Goal: Transaction & Acquisition: Book appointment/travel/reservation

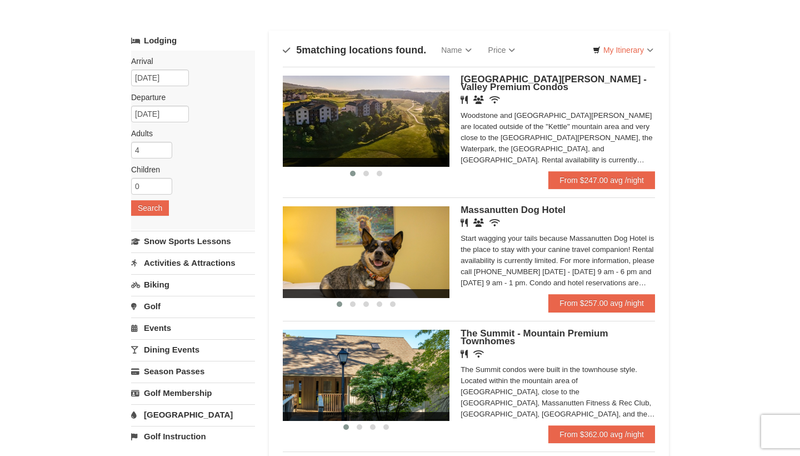
scroll to position [44, 0]
click at [570, 179] on link "From $247.00 avg /night" at bounding box center [602, 180] width 107 height 18
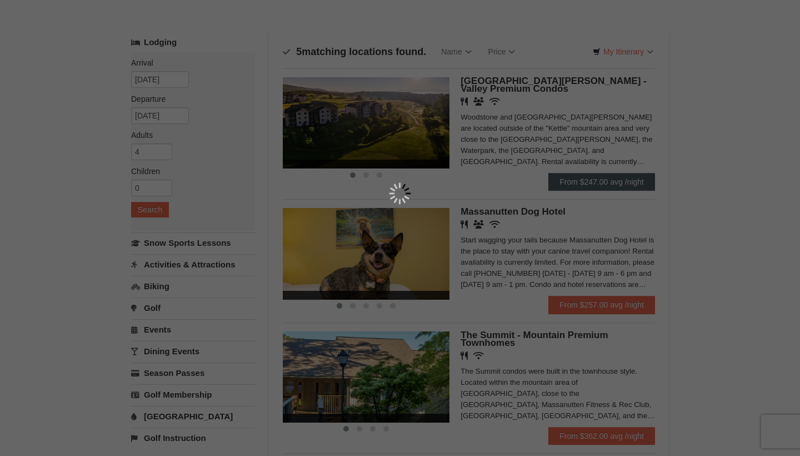
scroll to position [43, 0]
click at [470, 111] on div at bounding box center [400, 228] width 800 height 456
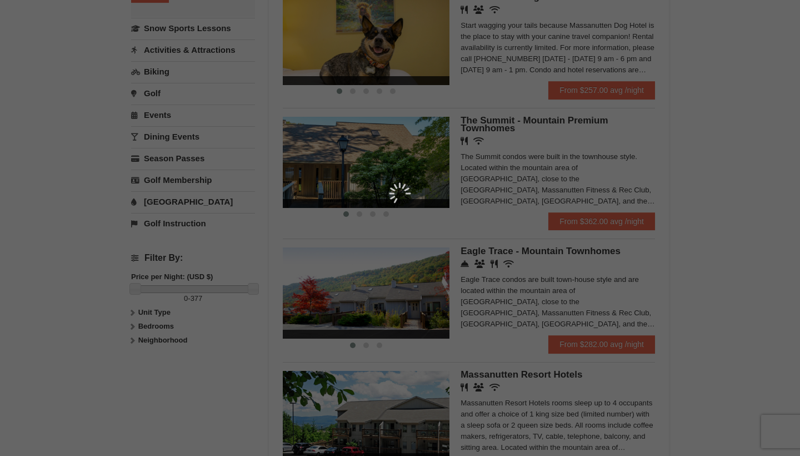
scroll to position [252, 0]
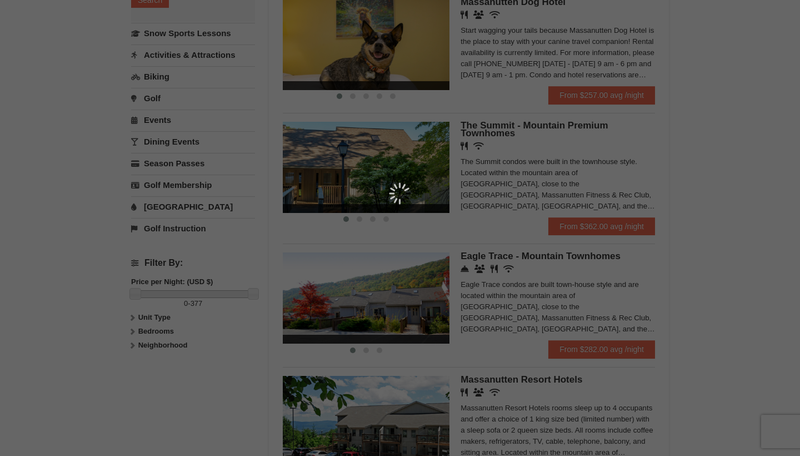
click at [241, 274] on div at bounding box center [400, 228] width 800 height 456
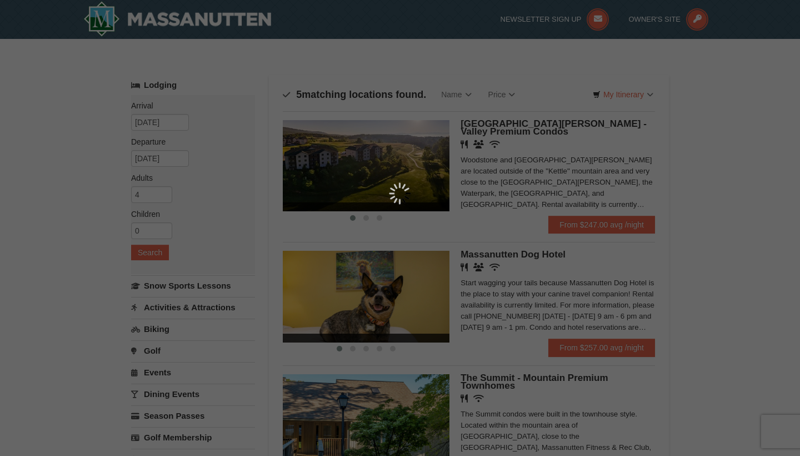
scroll to position [0, 0]
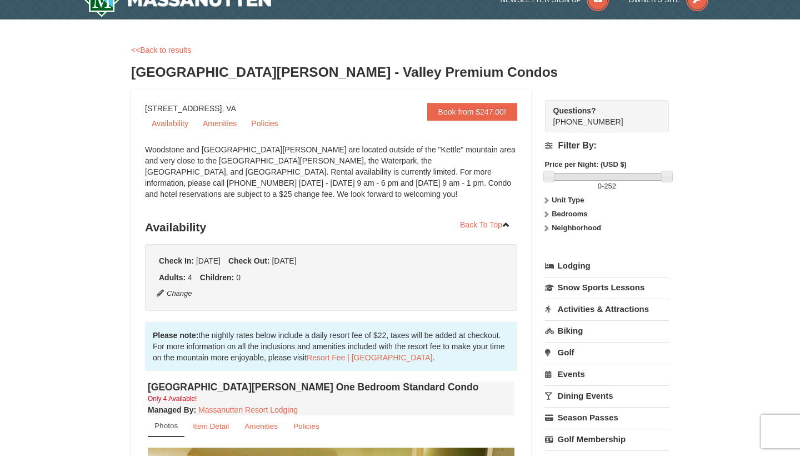
scroll to position [22, 0]
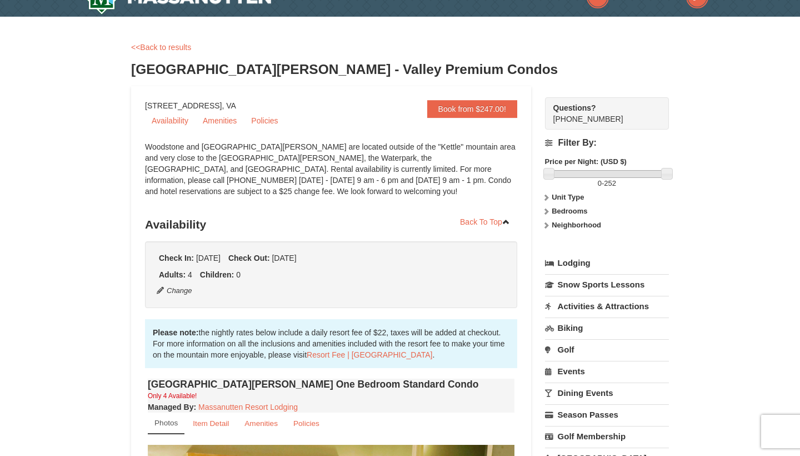
click at [556, 211] on strong "Bedrooms" at bounding box center [570, 211] width 36 height 8
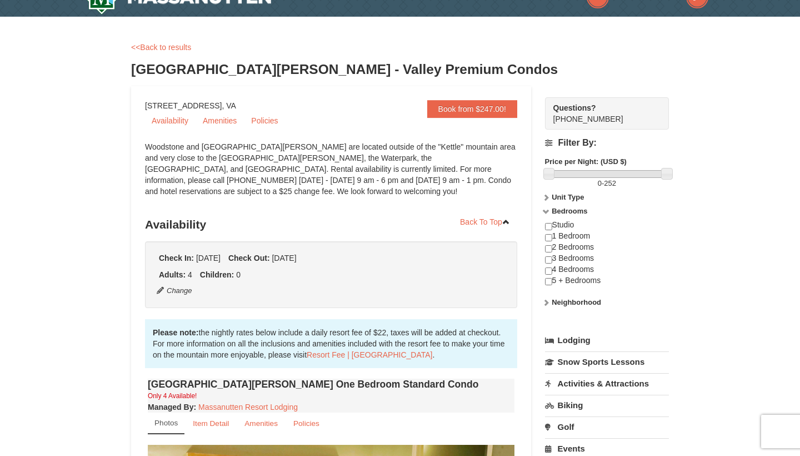
click at [548, 246] on input "checkbox" at bounding box center [548, 248] width 7 height 7
checkbox input "true"
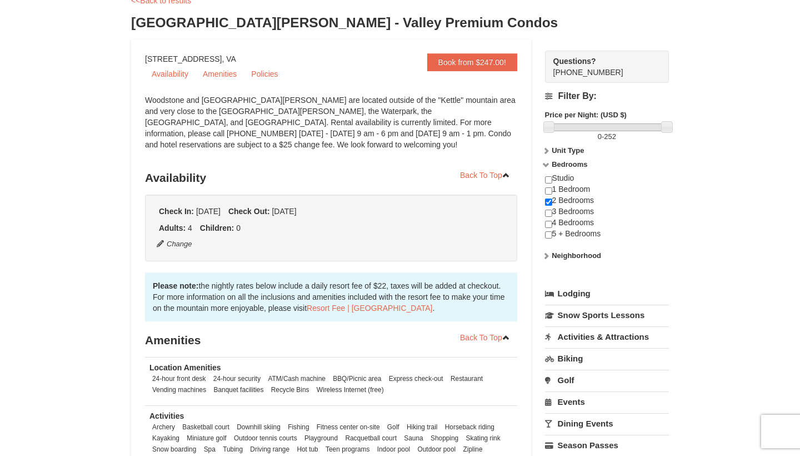
scroll to position [57, 0]
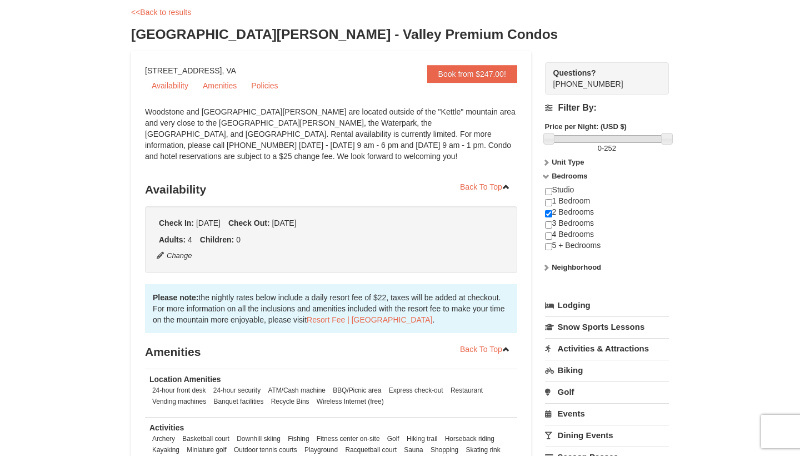
click at [564, 162] on strong "Unit Type" at bounding box center [568, 162] width 32 height 8
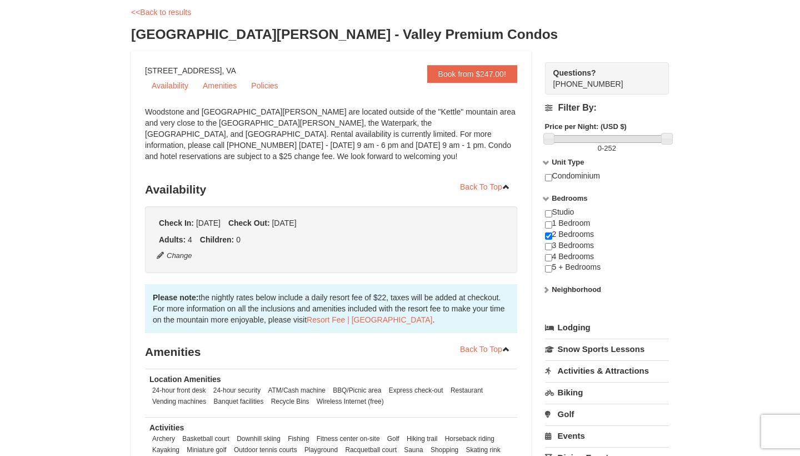
click at [564, 162] on strong "Unit Type" at bounding box center [568, 162] width 32 height 8
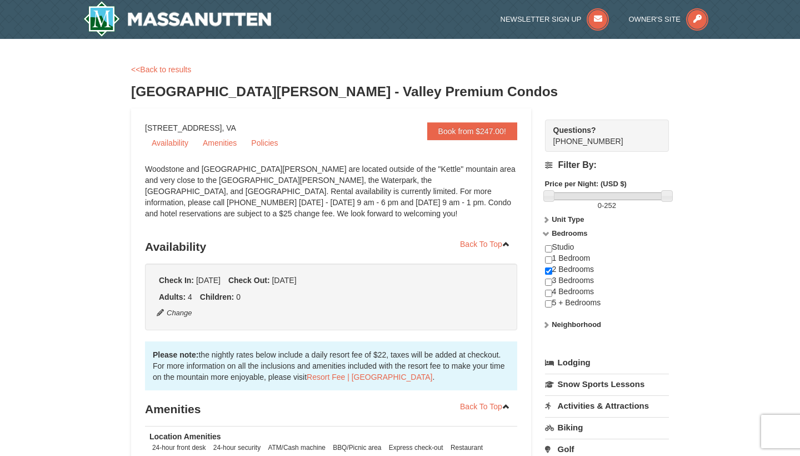
scroll to position [0, 0]
click at [167, 316] on button "Change" at bounding box center [174, 313] width 37 height 12
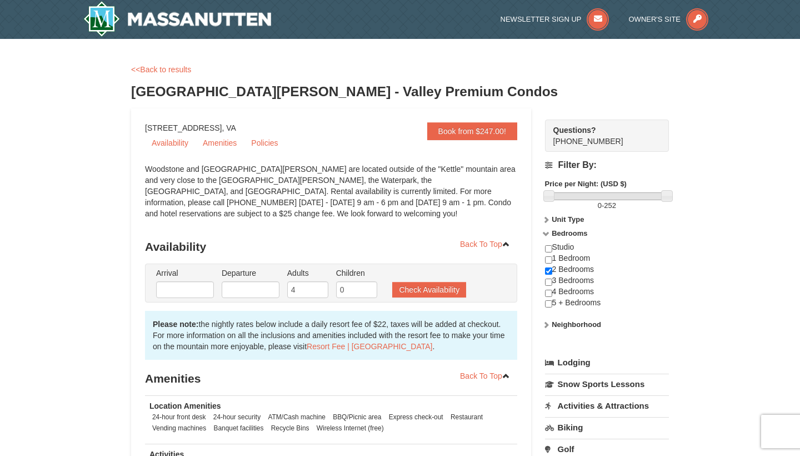
type input "[DATE]"
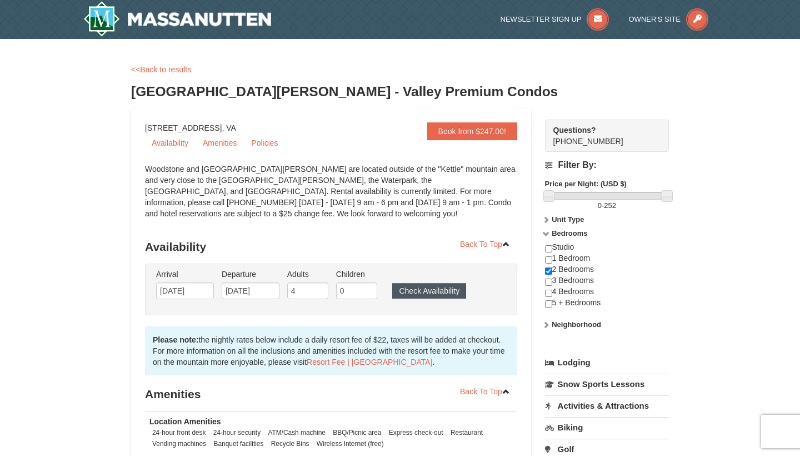
click at [408, 290] on button "Check Availability" at bounding box center [429, 291] width 74 height 16
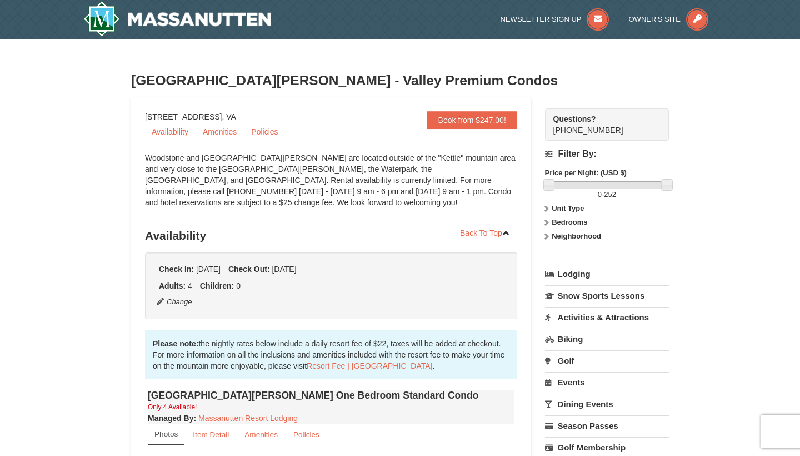
click at [577, 218] on strong "Bedrooms" at bounding box center [570, 222] width 36 height 8
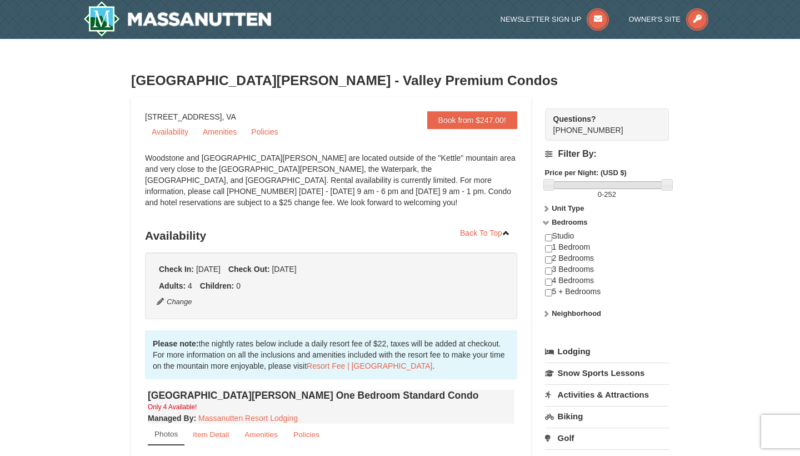
click at [549, 258] on input "checkbox" at bounding box center [548, 259] width 7 height 7
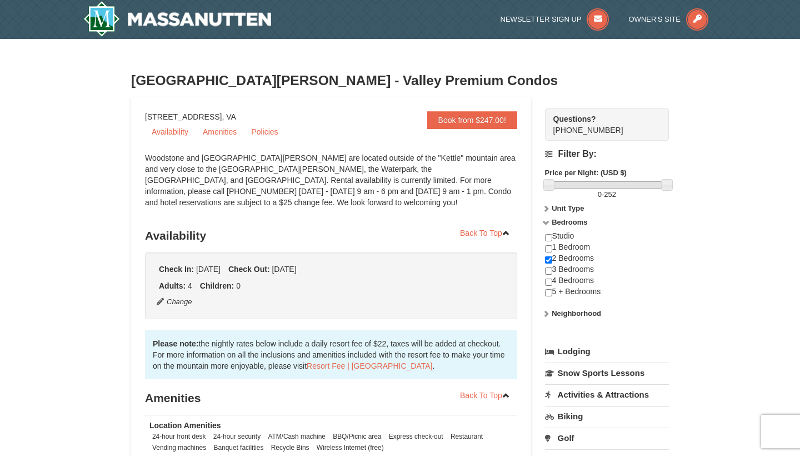
click at [549, 258] on input "checkbox" at bounding box center [548, 259] width 7 height 7
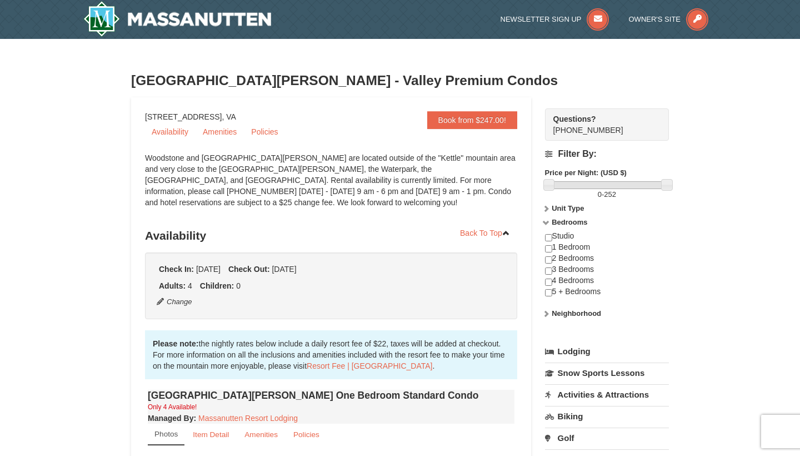
click at [547, 262] on input "checkbox" at bounding box center [548, 259] width 7 height 7
checkbox input "true"
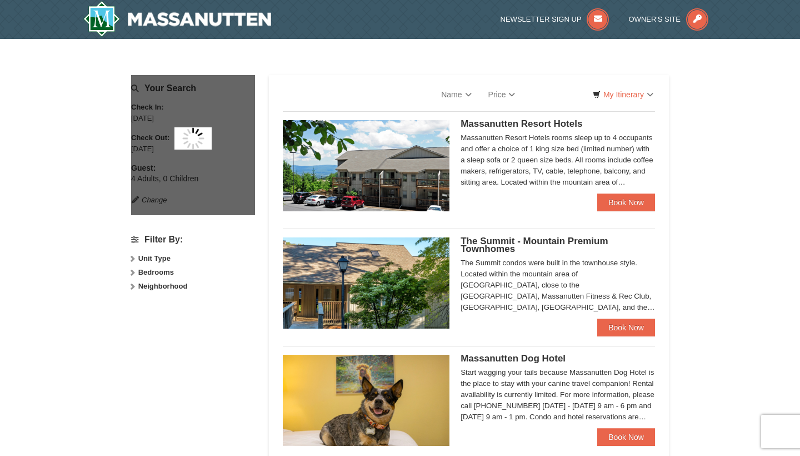
click at [165, 268] on strong "Bedrooms" at bounding box center [156, 272] width 36 height 8
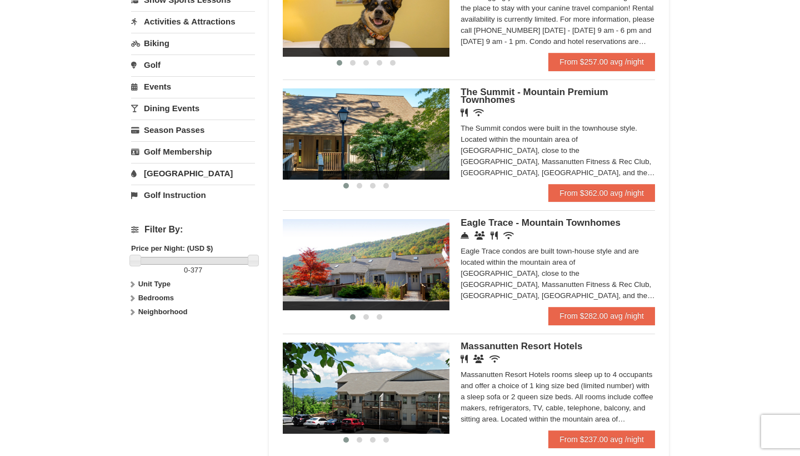
scroll to position [298, 0]
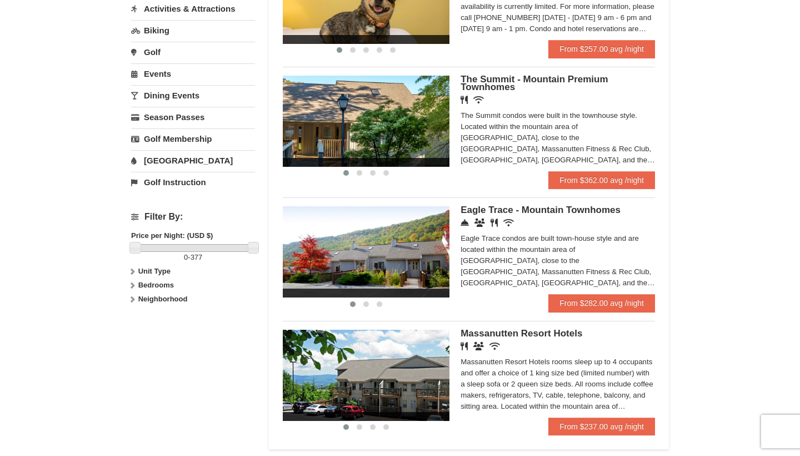
click at [152, 286] on strong "Bedrooms" at bounding box center [156, 285] width 36 height 8
click at [135, 320] on input "checkbox" at bounding box center [134, 322] width 7 height 7
checkbox input "true"
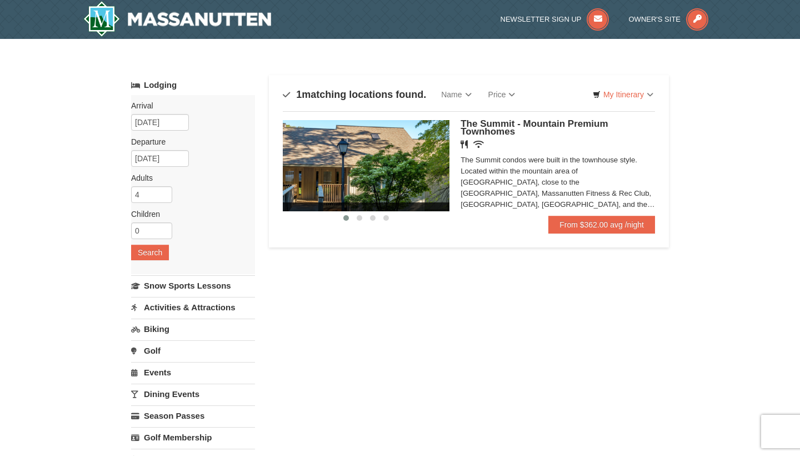
scroll to position [0, 0]
click at [365, 159] on img at bounding box center [366, 165] width 167 height 91
click at [207, 28] on img at bounding box center [177, 19] width 188 height 36
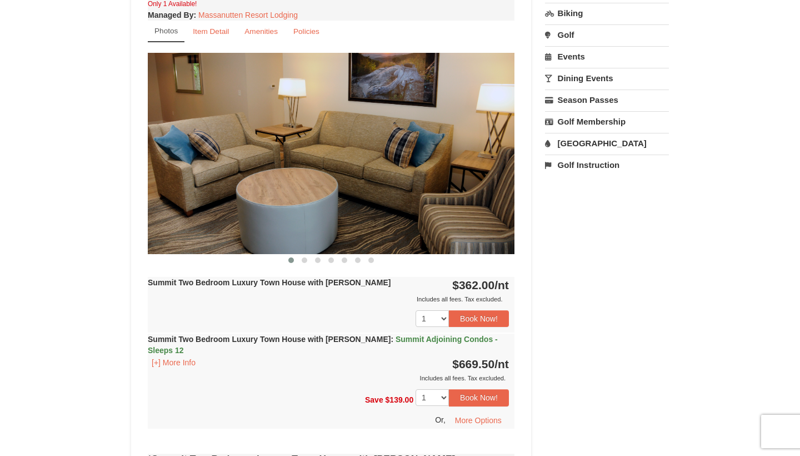
scroll to position [413, 0]
click at [495, 157] on img at bounding box center [331, 153] width 367 height 201
click at [302, 263] on button at bounding box center [304, 260] width 13 height 11
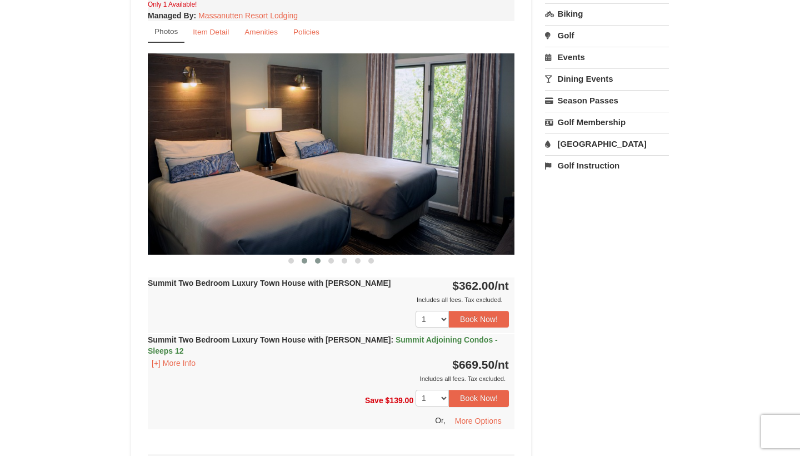
click at [317, 262] on span at bounding box center [318, 261] width 6 height 6
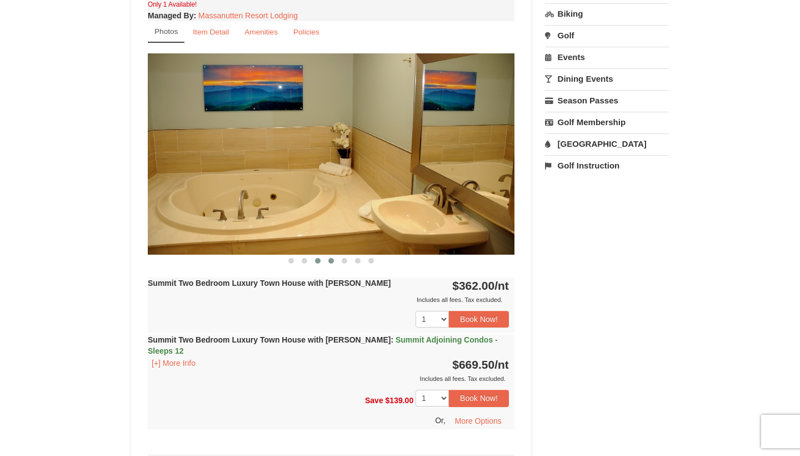
click at [330, 262] on span at bounding box center [331, 261] width 6 height 6
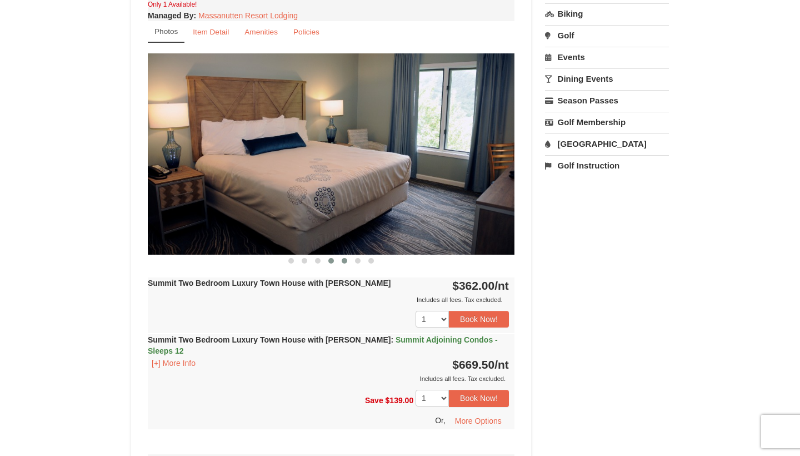
click at [341, 262] on button at bounding box center [344, 260] width 13 height 11
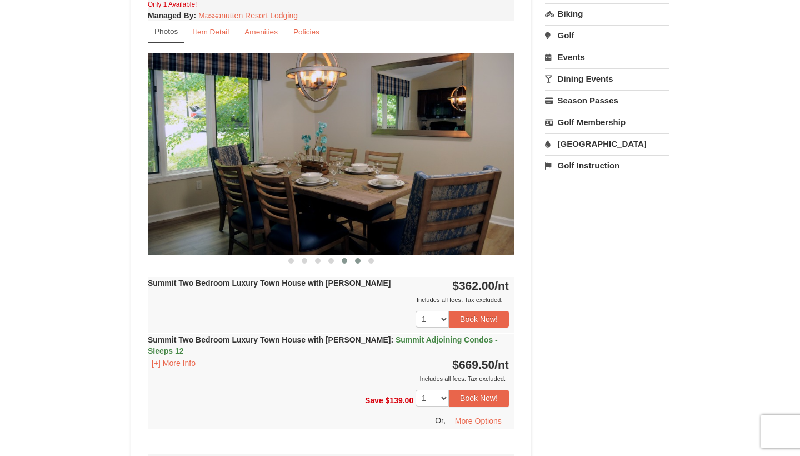
click at [357, 262] on span at bounding box center [358, 261] width 6 height 6
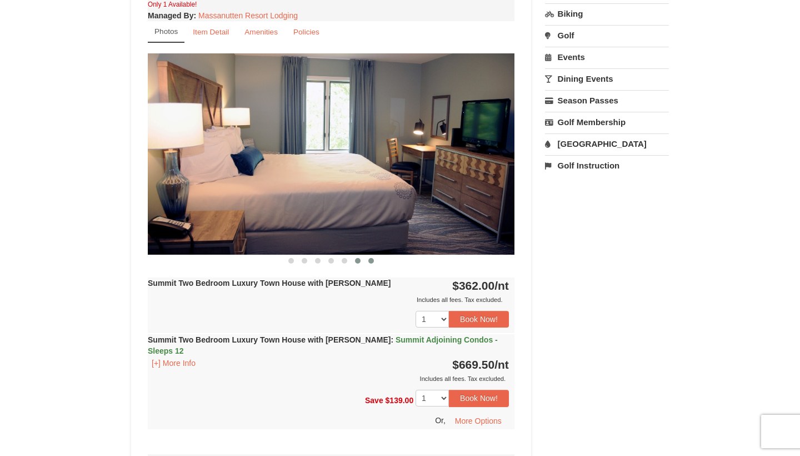
click at [372, 262] on span at bounding box center [371, 261] width 6 height 6
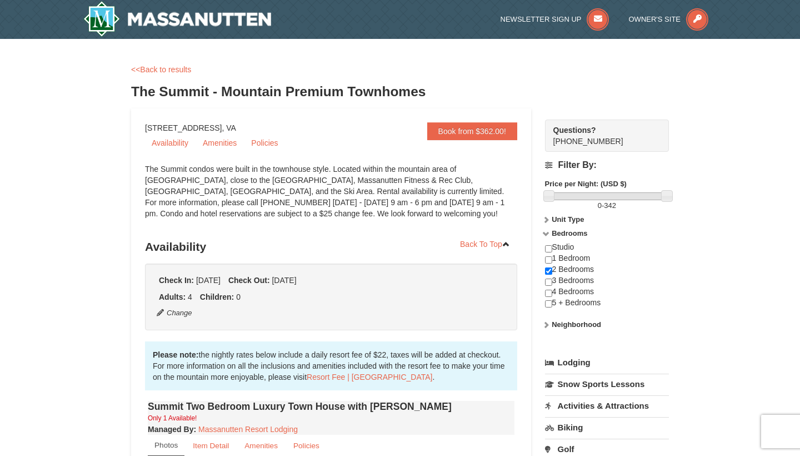
scroll to position [0, 0]
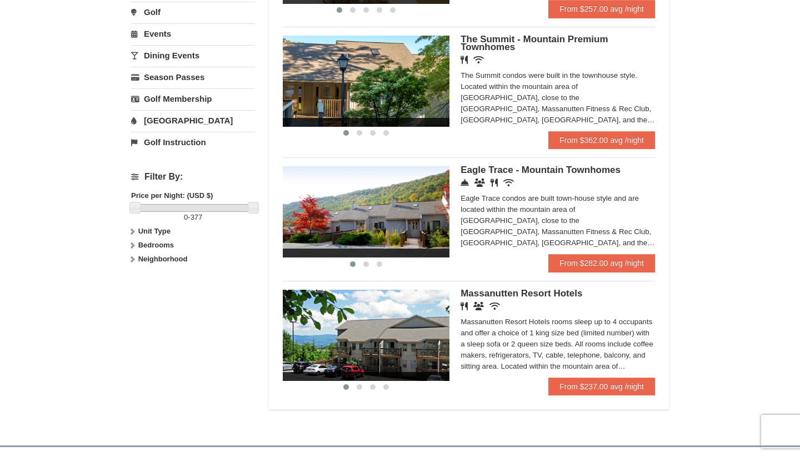
scroll to position [340, 0]
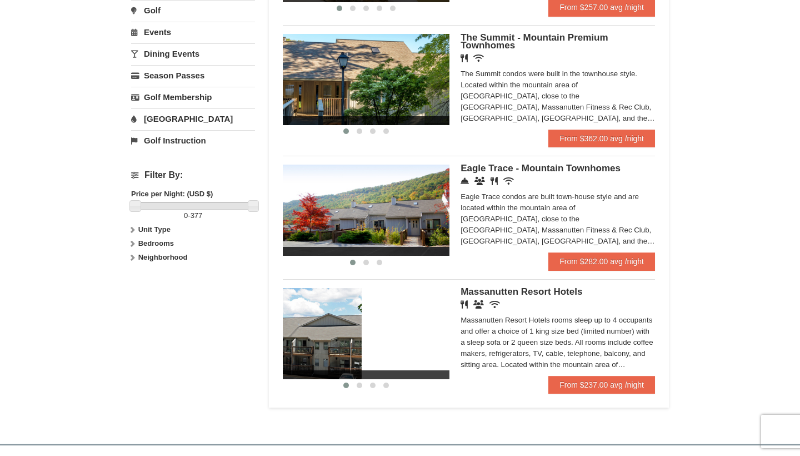
drag, startPoint x: 438, startPoint y: 330, endPoint x: 337, endPoint y: 330, distance: 101.1
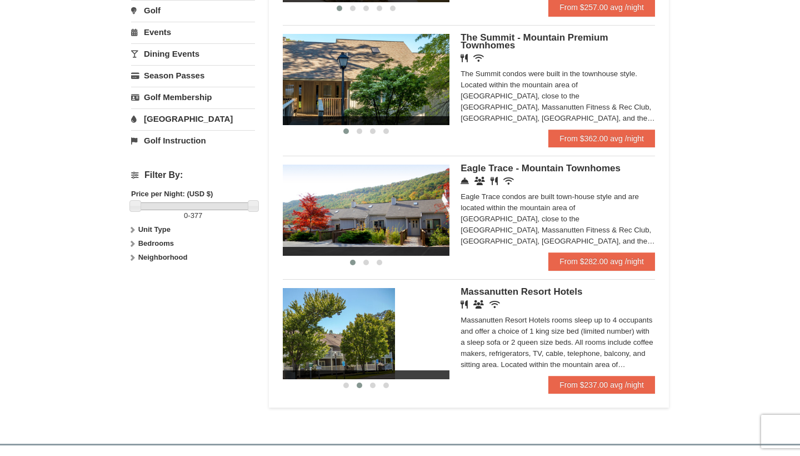
drag, startPoint x: 405, startPoint y: 321, endPoint x: 336, endPoint y: 322, distance: 68.9
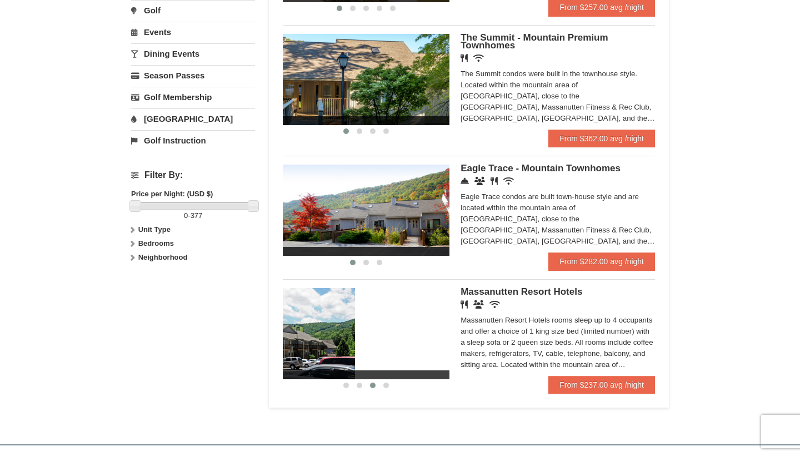
drag, startPoint x: 403, startPoint y: 324, endPoint x: 300, endPoint y: 326, distance: 103.9
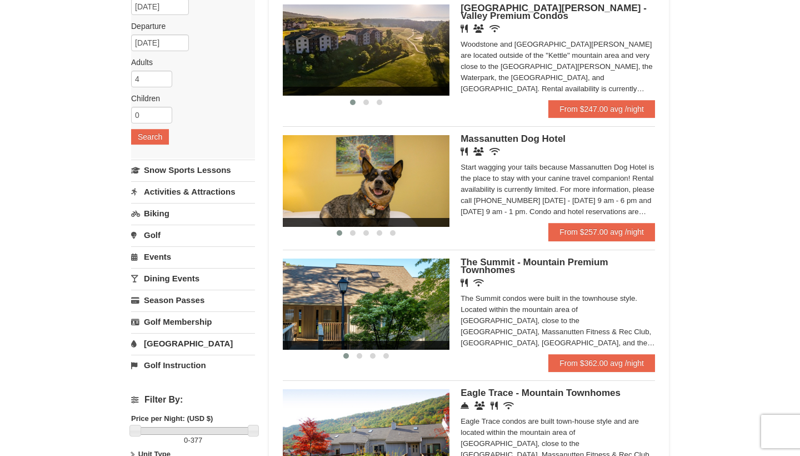
scroll to position [116, 0]
